Goal: Check status: Check status

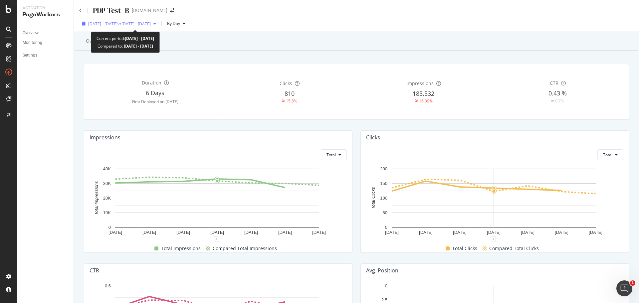
click at [118, 22] on span "2025 Aug. 2nd - Aug. 8th" at bounding box center [102, 24] width 29 height 6
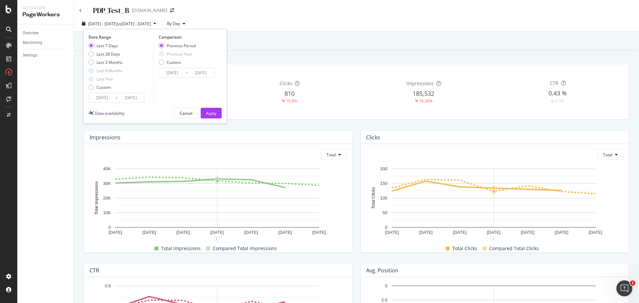
click at [210, 107] on div "Date Range Last 7 Days Last 28 Days Last 3 Months Last 6 Months Last Year Custo…" at bounding box center [155, 76] width 144 height 95
click at [210, 111] on div "Apply" at bounding box center [211, 114] width 10 height 6
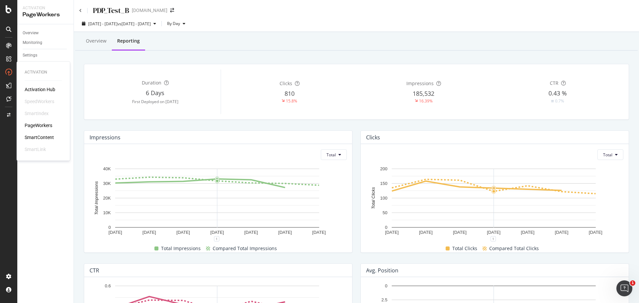
click at [47, 125] on div "PageWorkers" at bounding box center [39, 125] width 28 height 7
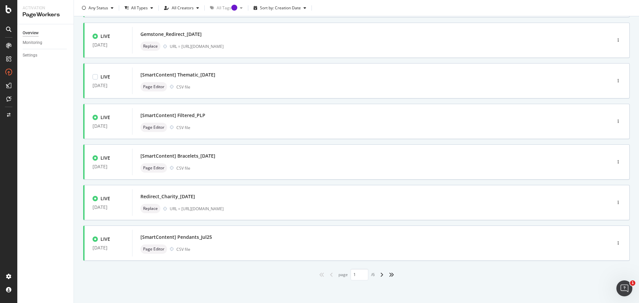
scroll to position [201, 0]
click at [208, 236] on div "[SmartContent] Pendants_Jul25" at bounding box center [176, 236] width 72 height 7
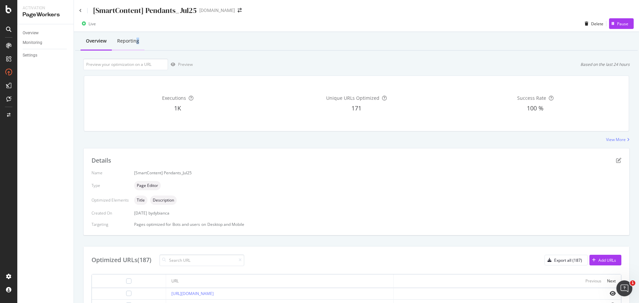
click at [137, 42] on div "Reporting" at bounding box center [128, 41] width 22 height 7
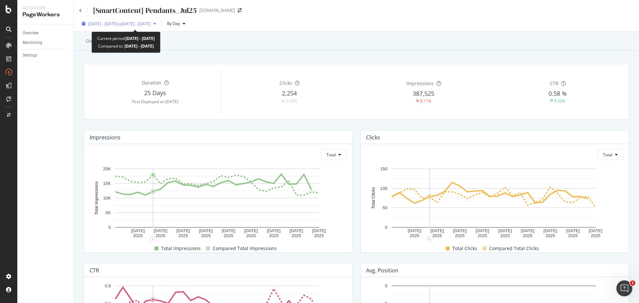
click at [145, 24] on span "vs 2025 Jun. 14th - Jul. 11th" at bounding box center [134, 24] width 33 height 6
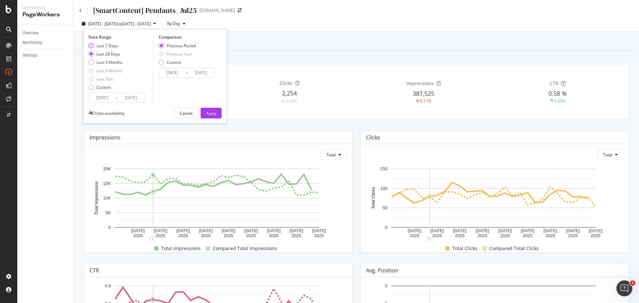
click at [94, 47] on div "Last 7 Days" at bounding box center [106, 46] width 34 height 6
type input "2025/08/02"
type input "2025/07/26"
type input "2025/08/01"
click at [213, 111] on div "Apply" at bounding box center [211, 114] width 10 height 6
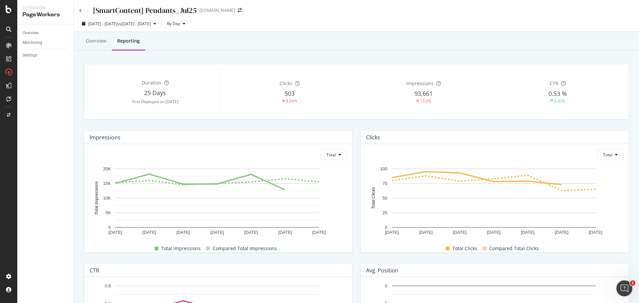
click at [363, 24] on div "2025 Aug. 2nd - Aug. 8th vs 2025 Jul. 26th - Aug. 1st By Day" at bounding box center [356, 24] width 565 height 13
click at [89, 39] on div "Overview" at bounding box center [96, 41] width 21 height 7
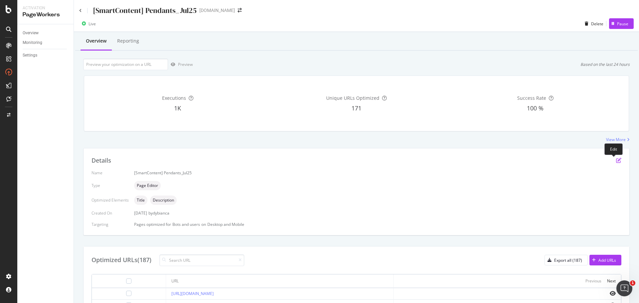
click at [616, 159] on icon "pen-to-square" at bounding box center [618, 160] width 5 height 5
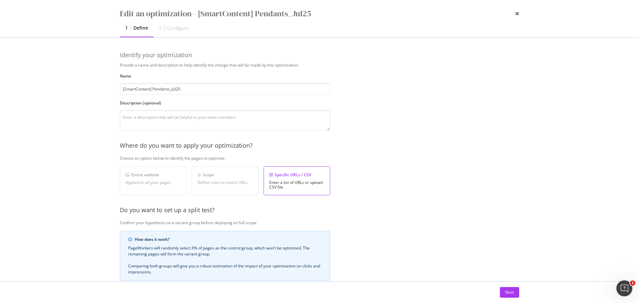
click at [516, 10] on div "times" at bounding box center [517, 13] width 4 height 11
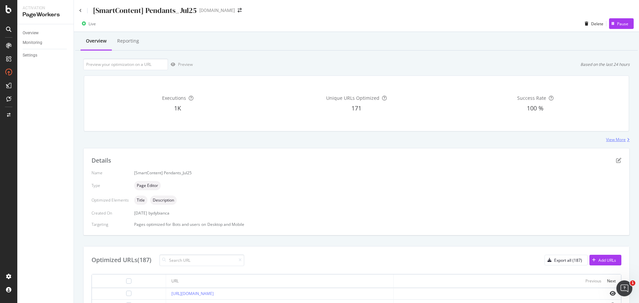
click at [614, 140] on div "View More" at bounding box center [616, 140] width 20 height 6
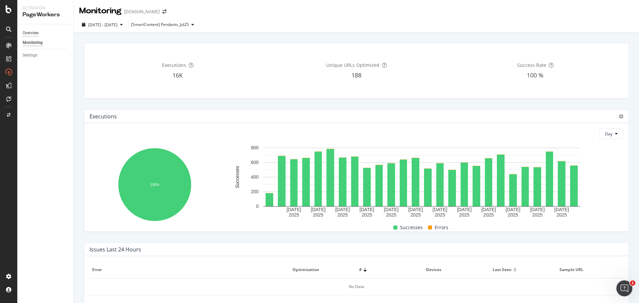
click at [35, 33] on div "Overview" at bounding box center [31, 33] width 16 height 7
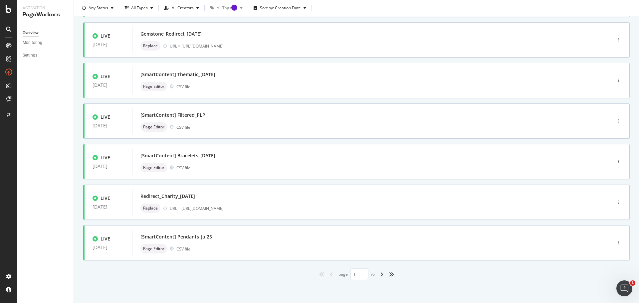
scroll to position [201, 0]
click at [419, 236] on div "[SmartContent] Pendants_Jul25" at bounding box center [361, 236] width 443 height 9
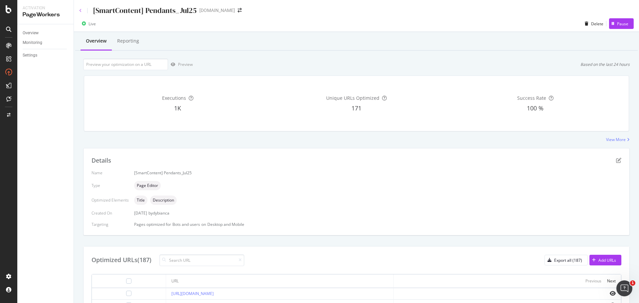
click at [79, 10] on icon at bounding box center [80, 11] width 3 height 4
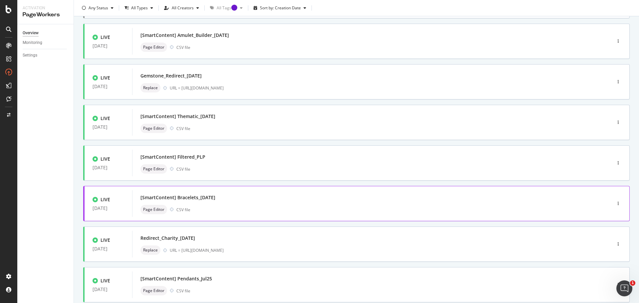
scroll to position [201, 0]
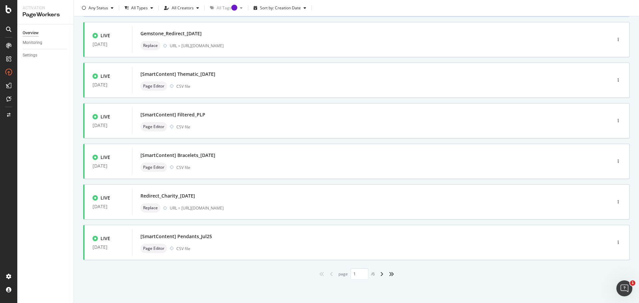
drag, startPoint x: 365, startPoint y: 243, endPoint x: 461, endPoint y: 292, distance: 107.9
click at [461, 292] on div "Only Split Tests ( 7 ) Create Optimization LIVE 31 Jul. 2025 Gemstones_31Jul25 …" at bounding box center [356, 67] width 565 height 471
click at [515, 242] on div "[SmartContent] Pendants_Jul25 Page Editor CSV file" at bounding box center [361, 242] width 443 height 21
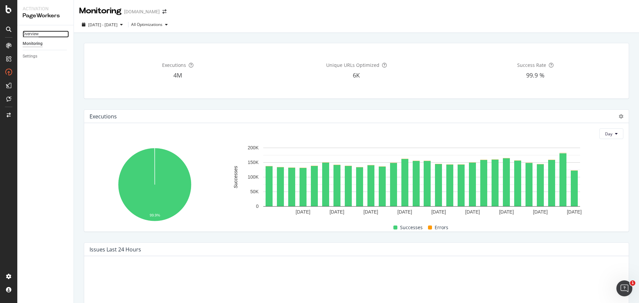
click at [35, 35] on div "Overview" at bounding box center [31, 34] width 16 height 7
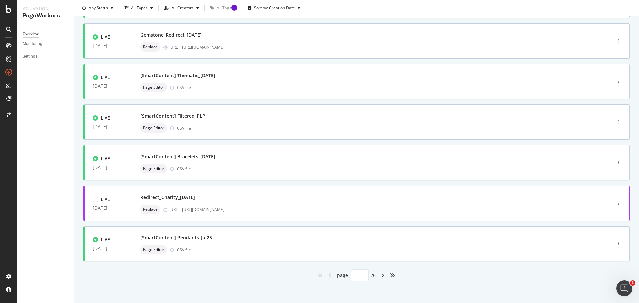
scroll to position [201, 0]
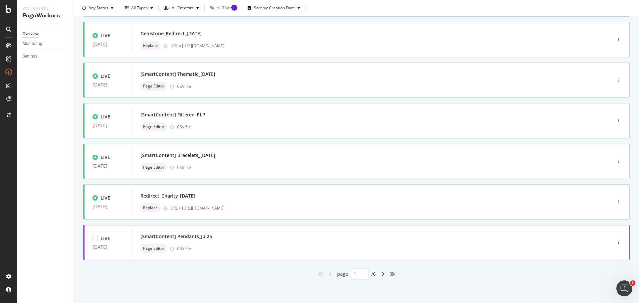
click at [311, 237] on div "[SmartContent] Pendants_Jul25" at bounding box center [361, 236] width 443 height 9
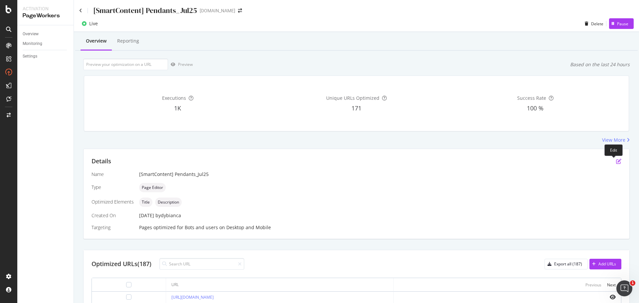
click at [616, 160] on icon "pen-to-square" at bounding box center [618, 161] width 5 height 5
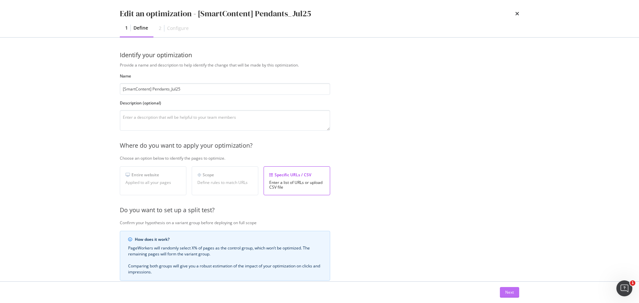
click at [517, 293] on button "Next" at bounding box center [509, 292] width 19 height 11
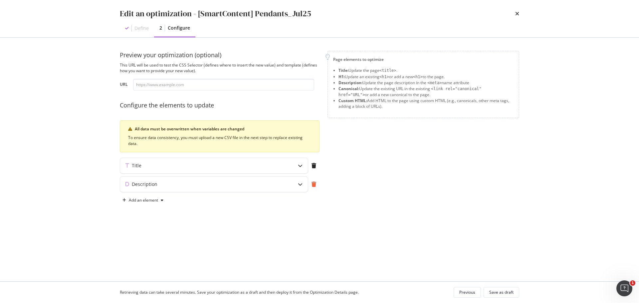
click at [312, 188] on div "modal" at bounding box center [313, 184] width 11 height 15
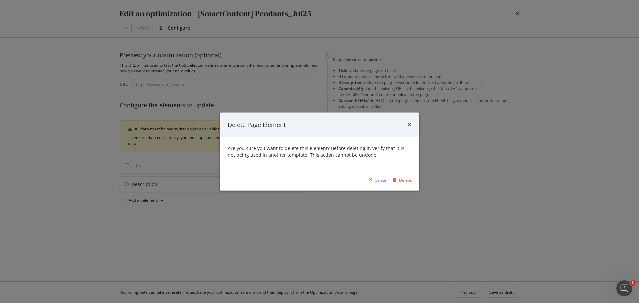
click at [377, 178] on div "Cancel" at bounding box center [381, 180] width 13 height 6
